Goal: Information Seeking & Learning: Learn about a topic

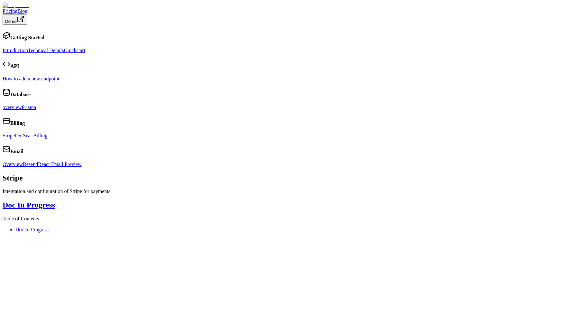
click at [15, 138] on link "Stripe" at bounding box center [9, 135] width 12 height 5
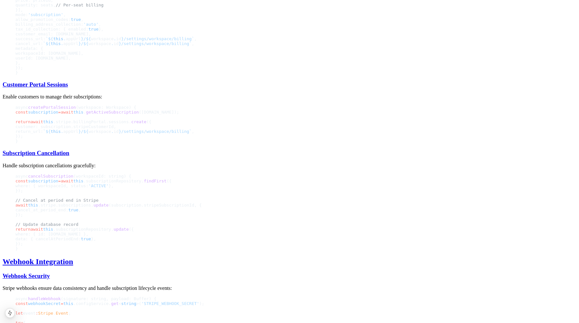
scroll to position [710, 0]
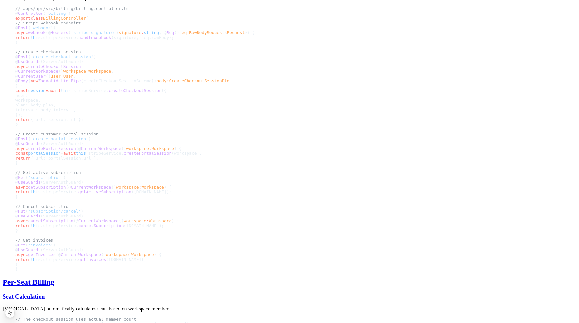
scroll to position [1453, 0]
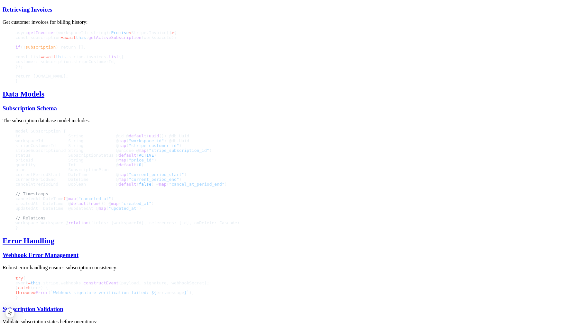
scroll to position [1950, 0]
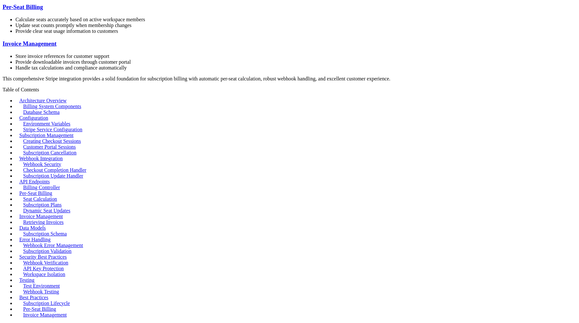
scroll to position [2247, 0]
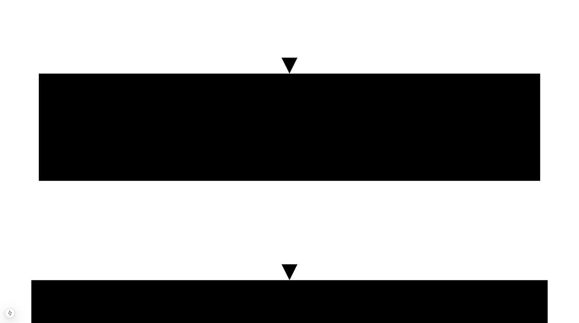
scroll to position [1042, 0]
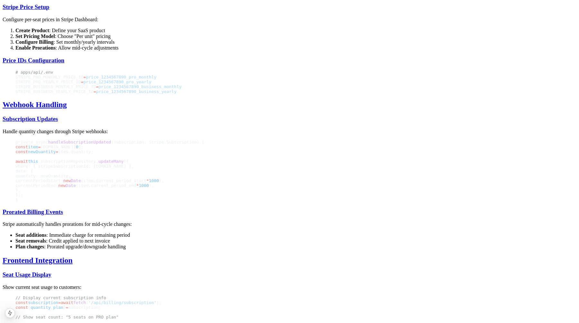
scroll to position [632, 0]
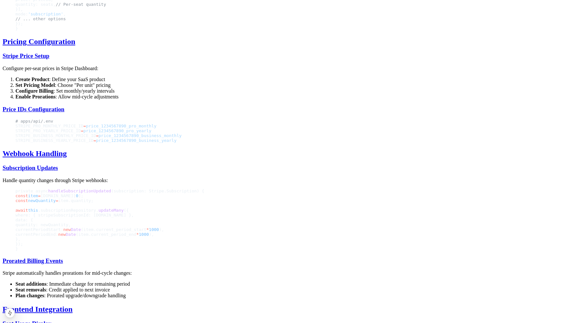
click at [191, 94] on li "Configure Billing : Set monthly/yearly intervals" at bounding box center [295, 91] width 561 height 6
drag, startPoint x: 219, startPoint y: 128, endPoint x: 252, endPoint y: 128, distance: 32.5
click at [251, 94] on li "Configure Billing : Set monthly/yearly intervals" at bounding box center [295, 91] width 561 height 6
click at [192, 88] on li "Set Pricing Model : Choose "Per unit" pricing" at bounding box center [295, 85] width 561 height 6
drag, startPoint x: 192, startPoint y: 120, endPoint x: 238, endPoint y: 120, distance: 45.3
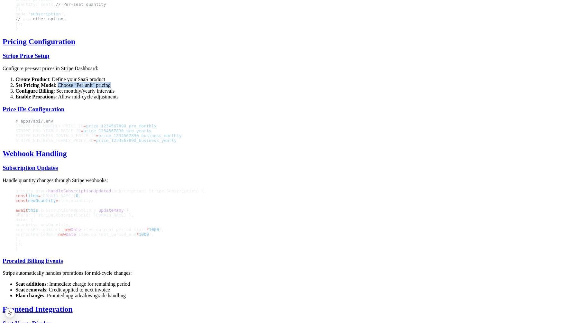
click at [235, 88] on li "Set Pricing Model : Choose "Per unit" pricing" at bounding box center [295, 85] width 561 height 6
click at [184, 82] on li "Create Product : Define your SaaS product" at bounding box center [295, 80] width 561 height 6
drag, startPoint x: 184, startPoint y: 113, endPoint x: 259, endPoint y: 113, distance: 74.9
click at [254, 82] on li "Create Product : Define your SaaS product" at bounding box center [295, 80] width 561 height 6
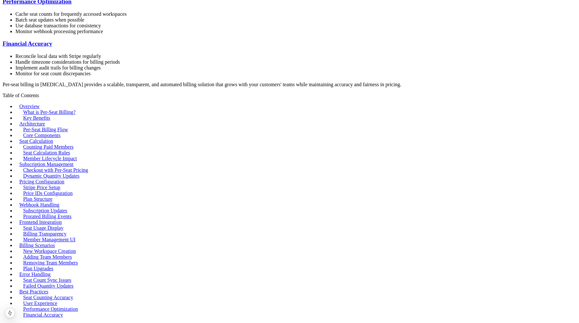
scroll to position [1045, 0]
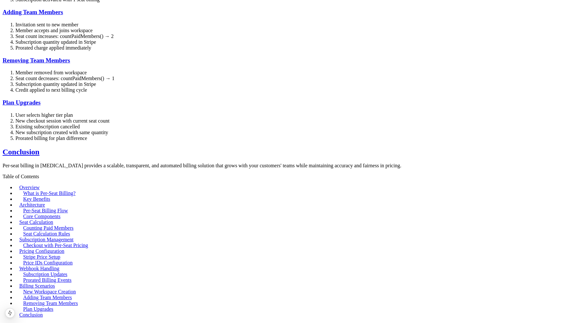
scroll to position [1045, 0]
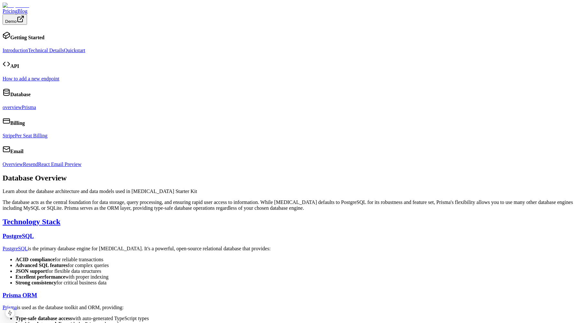
click at [36, 110] on link "Prisma" at bounding box center [29, 106] width 14 height 5
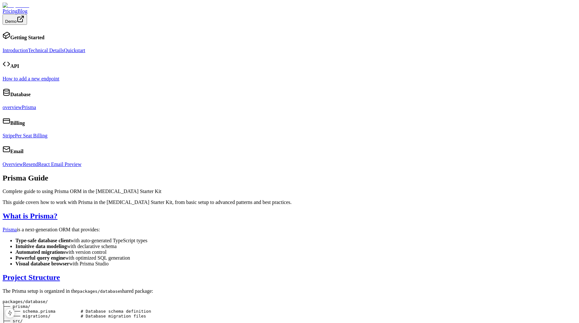
click at [15, 138] on link "Stripe" at bounding box center [9, 135] width 12 height 5
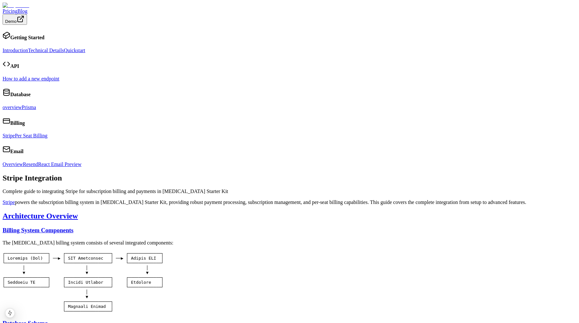
click at [47, 138] on link "Per Seat Billing" at bounding box center [31, 135] width 32 height 5
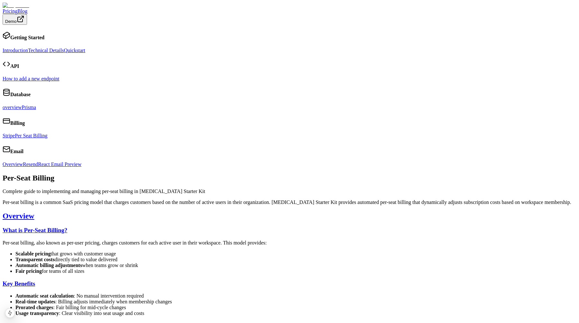
click at [23, 167] on link "Overview" at bounding box center [13, 163] width 20 height 5
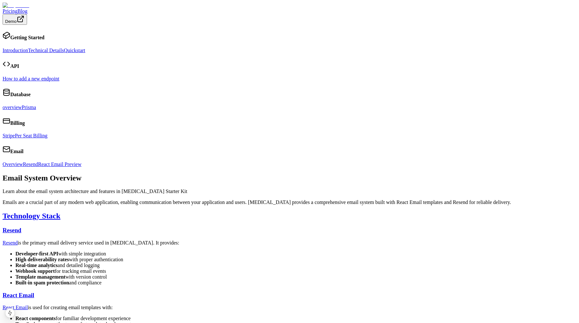
click at [38, 167] on link "Resend" at bounding box center [30, 163] width 15 height 5
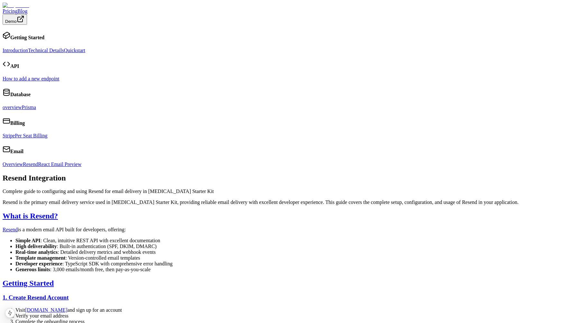
click at [63, 167] on link "React Email Preview" at bounding box center [59, 163] width 43 height 5
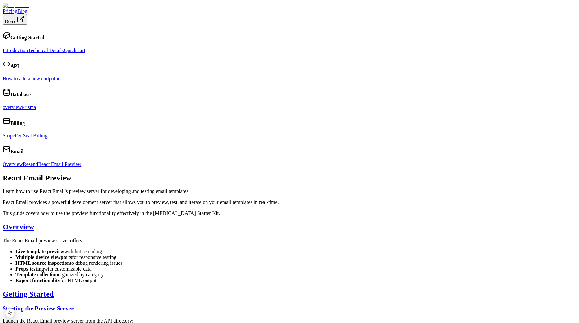
click at [28, 48] on link "Introduction" at bounding box center [15, 50] width 25 height 5
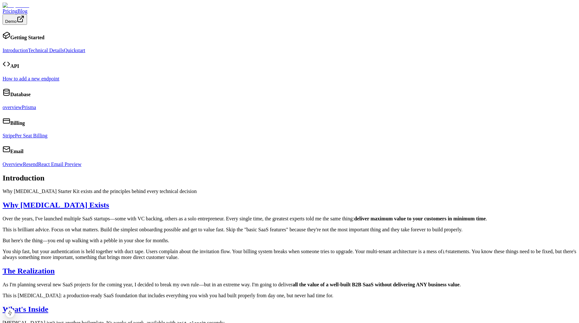
click at [175, 227] on p "This is brilliant advice. Focus on what matters. Build the simplest onboarding …" at bounding box center [290, 230] width 574 height 6
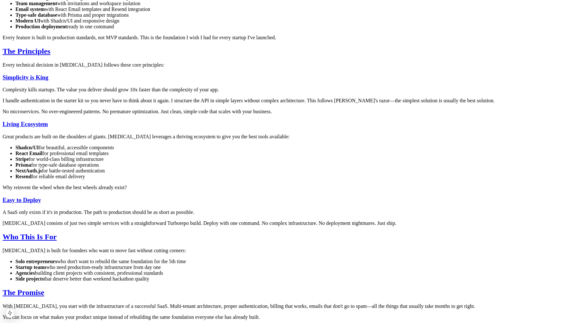
scroll to position [334, 0]
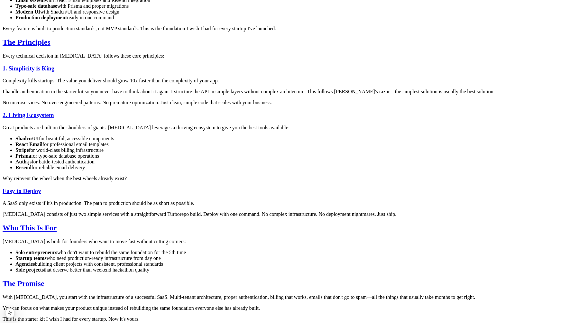
click at [174, 89] on p "I handle authentication in the starter kit so you never have to think about it …" at bounding box center [290, 92] width 574 height 6
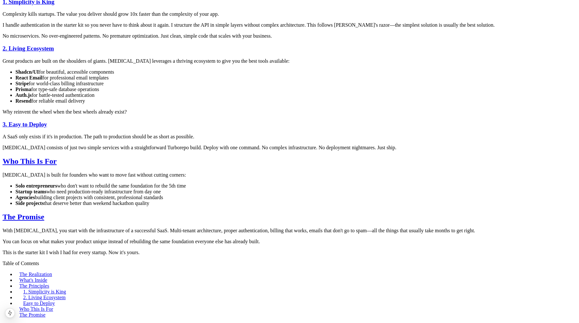
scroll to position [453, 0]
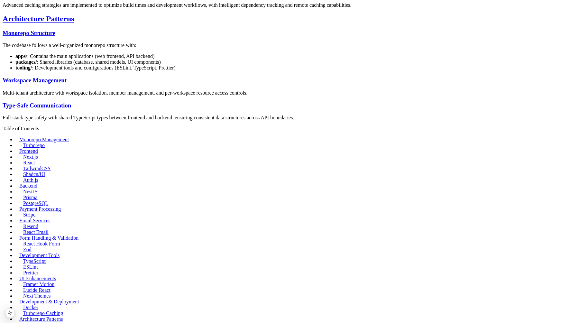
scroll to position [889, 0]
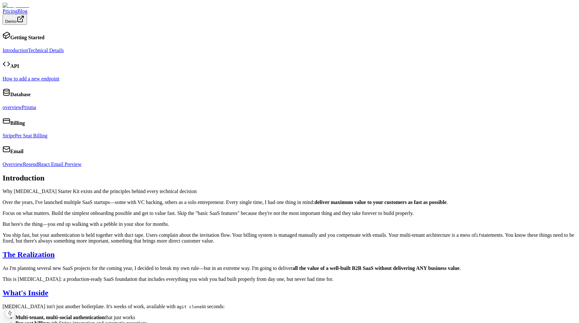
click at [184, 210] on p "Focus on what matters. Build the simplest onboarding possible and get to value …" at bounding box center [290, 213] width 574 height 6
click at [17, 11] on link "Pricing" at bounding box center [10, 10] width 15 height 5
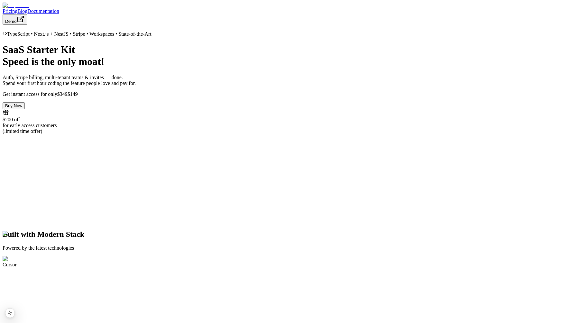
scroll to position [2528, 0]
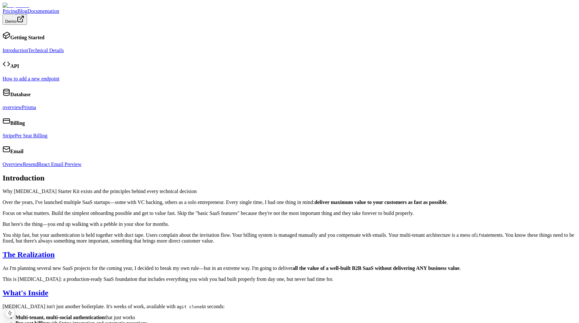
click at [27, 10] on link "Blog" at bounding box center [22, 10] width 10 height 5
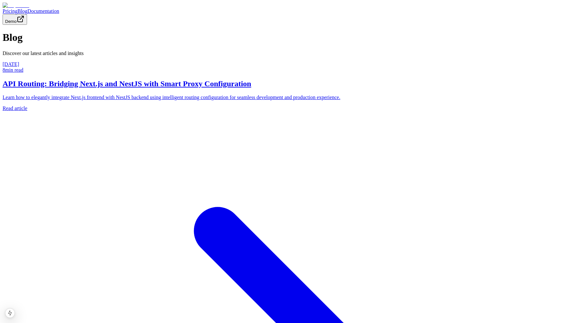
click at [59, 13] on link "Documentation" at bounding box center [43, 10] width 32 height 5
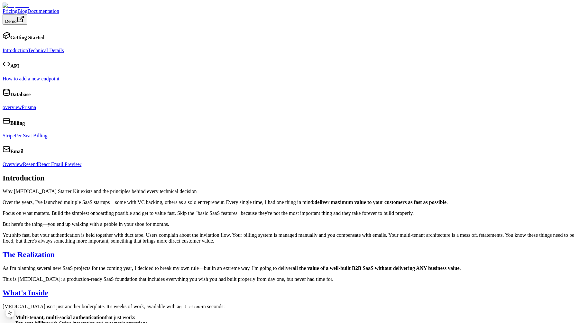
click at [64, 48] on link "Technical Details" at bounding box center [46, 50] width 36 height 5
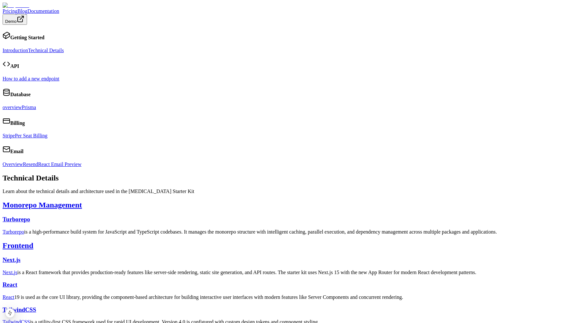
click at [28, 48] on link "Introduction" at bounding box center [15, 50] width 25 height 5
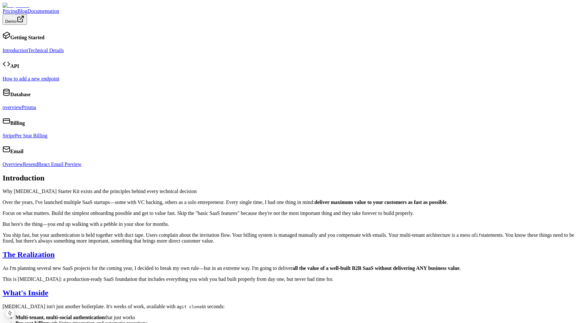
click at [59, 80] on link "How to add a new endpoint" at bounding box center [31, 78] width 57 height 5
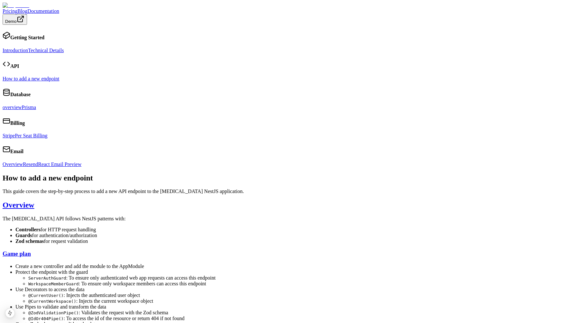
click at [29, 8] on img at bounding box center [16, 6] width 27 height 6
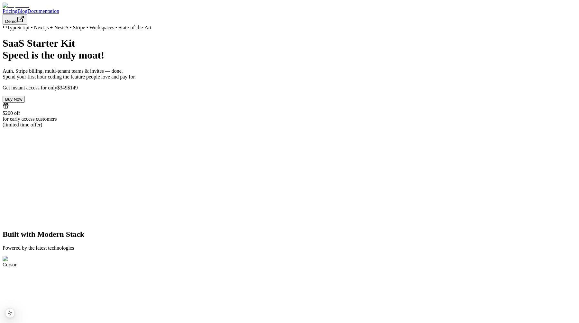
click at [59, 10] on link "Documentation" at bounding box center [43, 10] width 32 height 5
